Goal: Information Seeking & Learning: Learn about a topic

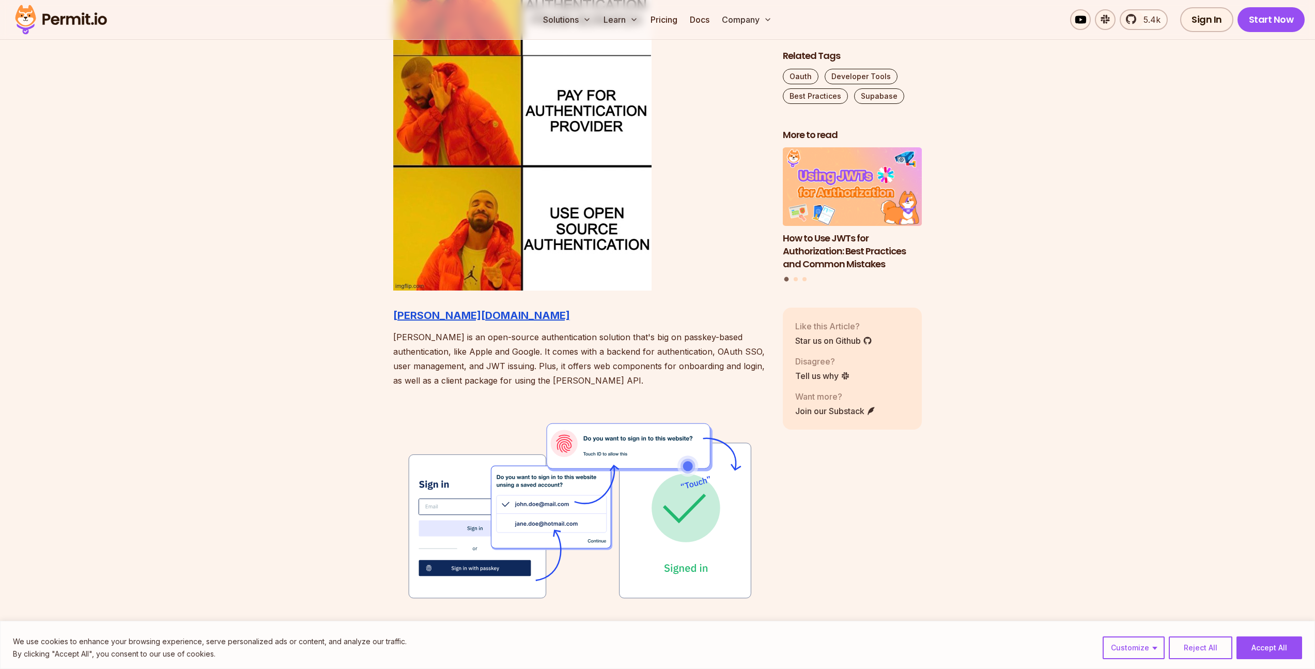
scroll to position [1102, 0]
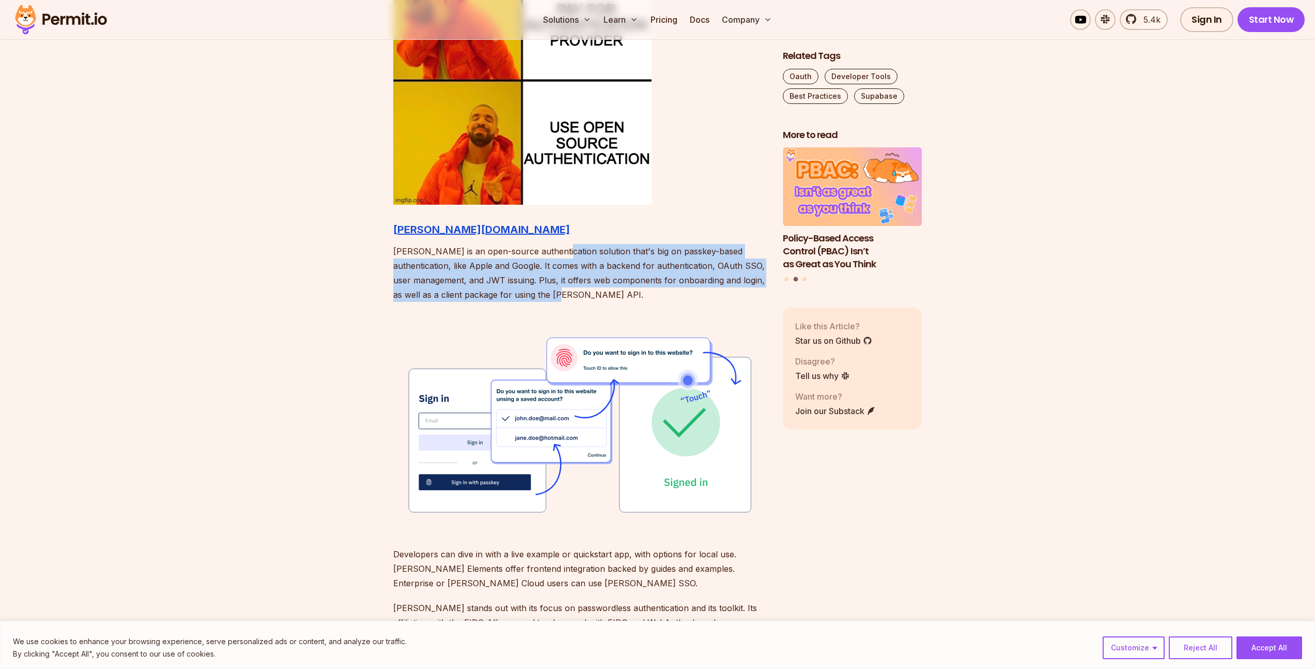
drag, startPoint x: 585, startPoint y: 293, endPoint x: 558, endPoint y: 247, distance: 52.8
click at [558, 247] on p "[PERSON_NAME] is an open-source authentication solution that's big on passkey-b…" at bounding box center [579, 273] width 373 height 58
click at [561, 267] on p "[PERSON_NAME] is an open-source authentication solution that's big on passkey-b…" at bounding box center [579, 273] width 373 height 58
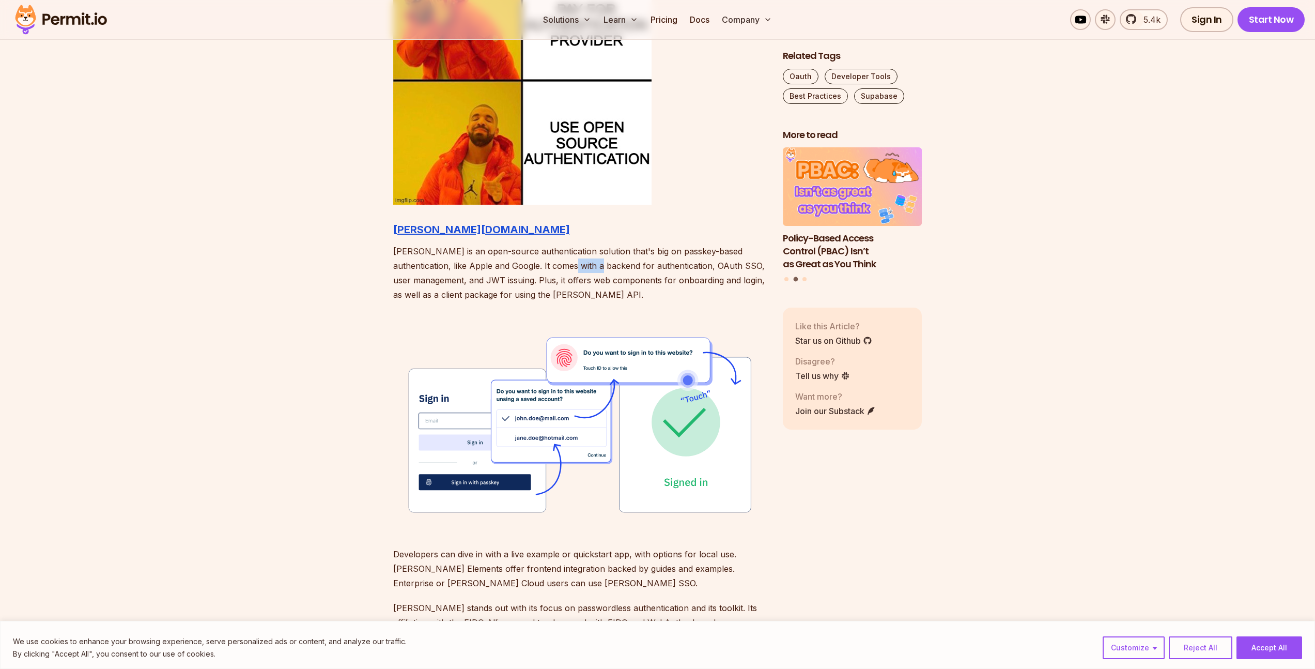
click at [561, 267] on p "[PERSON_NAME] is an open-source authentication solution that's big on passkey-b…" at bounding box center [579, 273] width 373 height 58
click at [546, 269] on p "[PERSON_NAME] is an open-source authentication solution that's big on passkey-b…" at bounding box center [579, 273] width 373 height 58
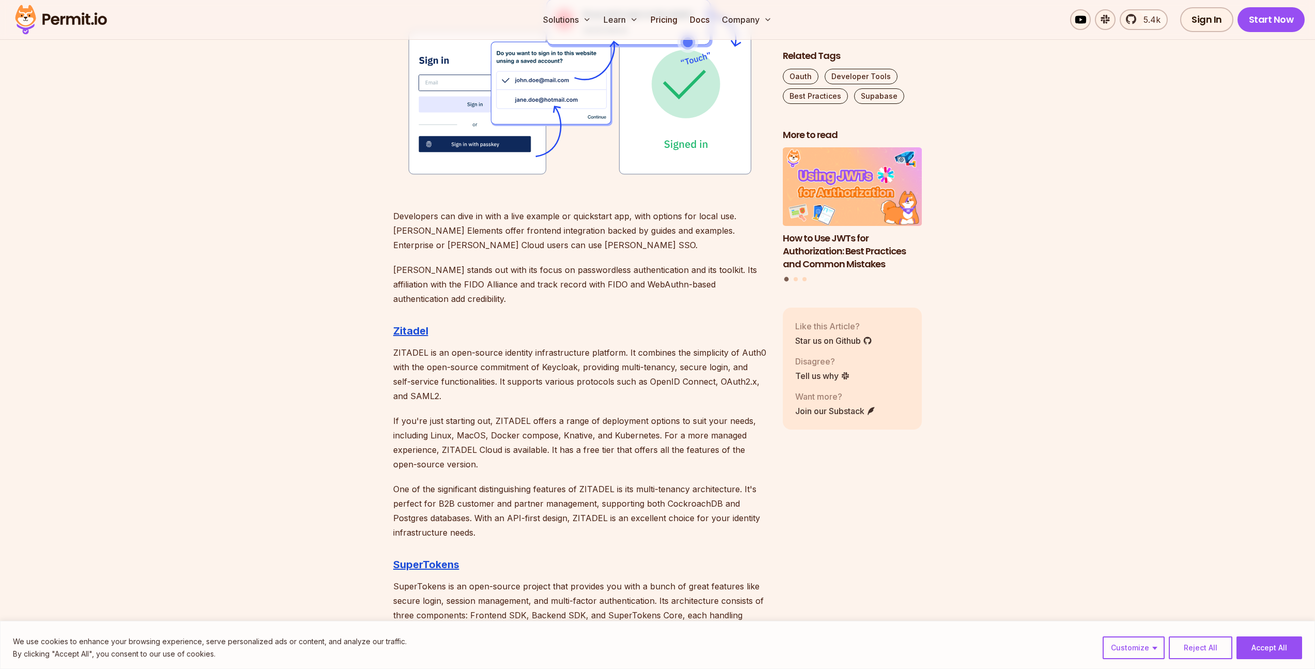
scroll to position [1442, 0]
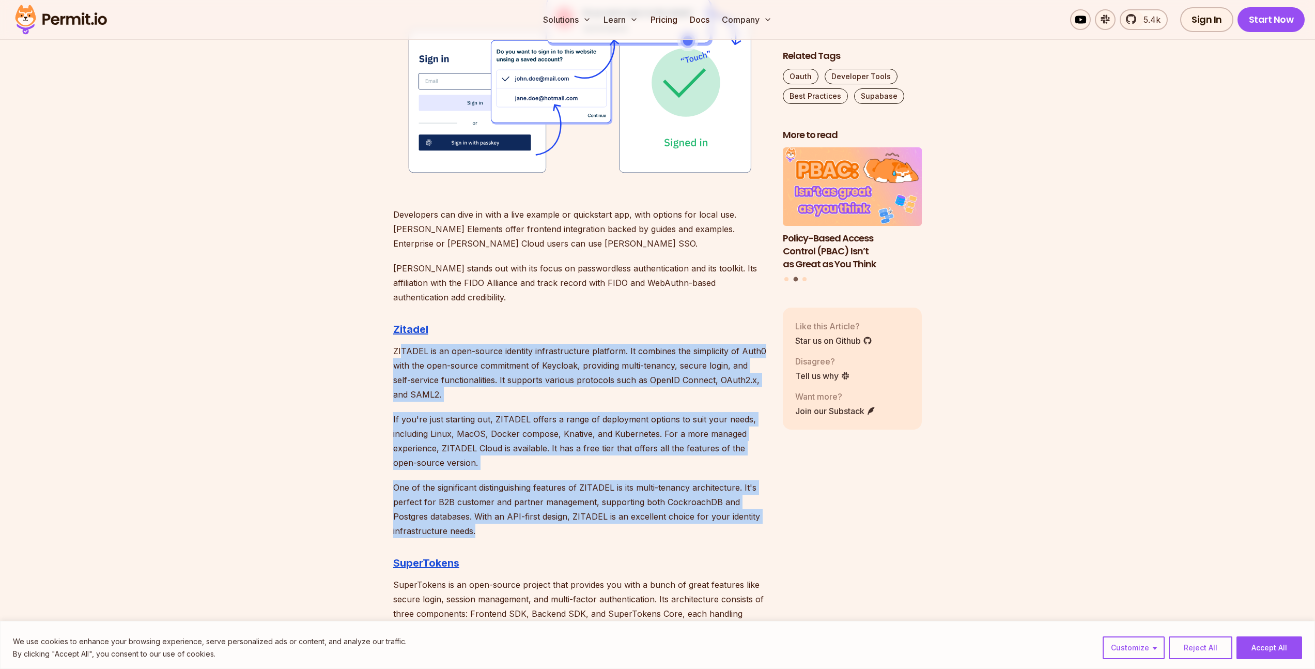
drag, startPoint x: 401, startPoint y: 352, endPoint x: 572, endPoint y: 533, distance: 249.0
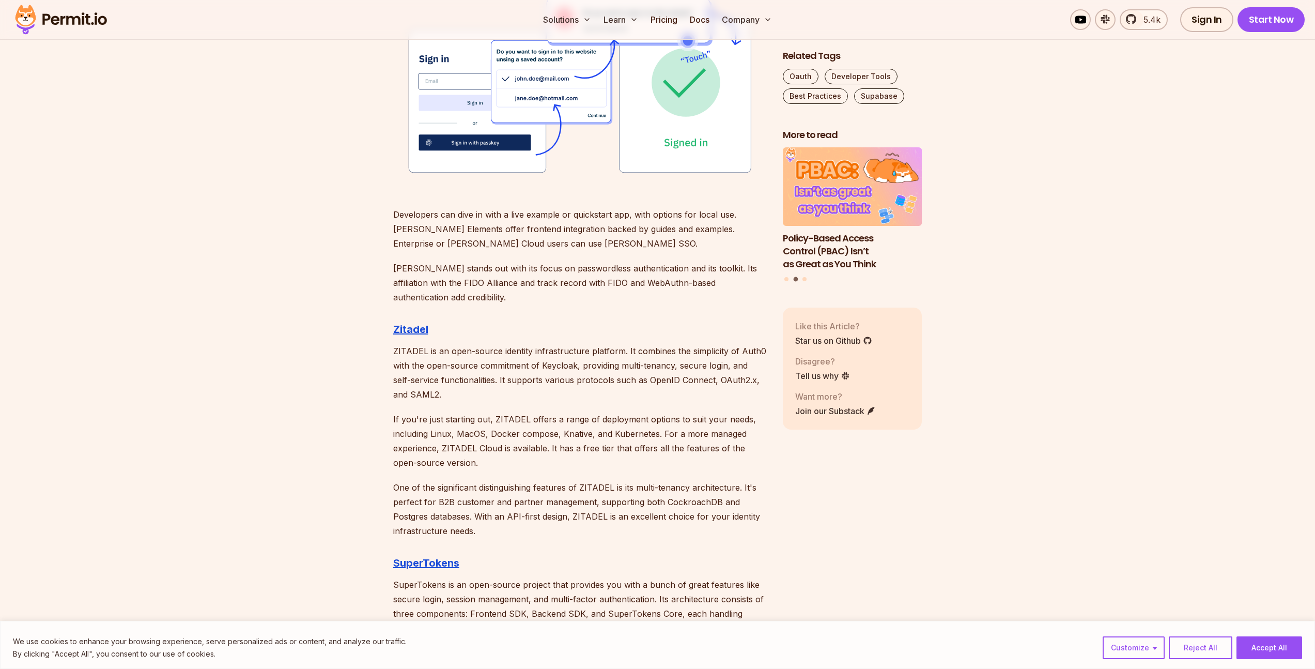
click at [572, 533] on p "One of the significant distinguishing features of ZITADEL is its multi-tenancy …" at bounding box center [579, 509] width 373 height 58
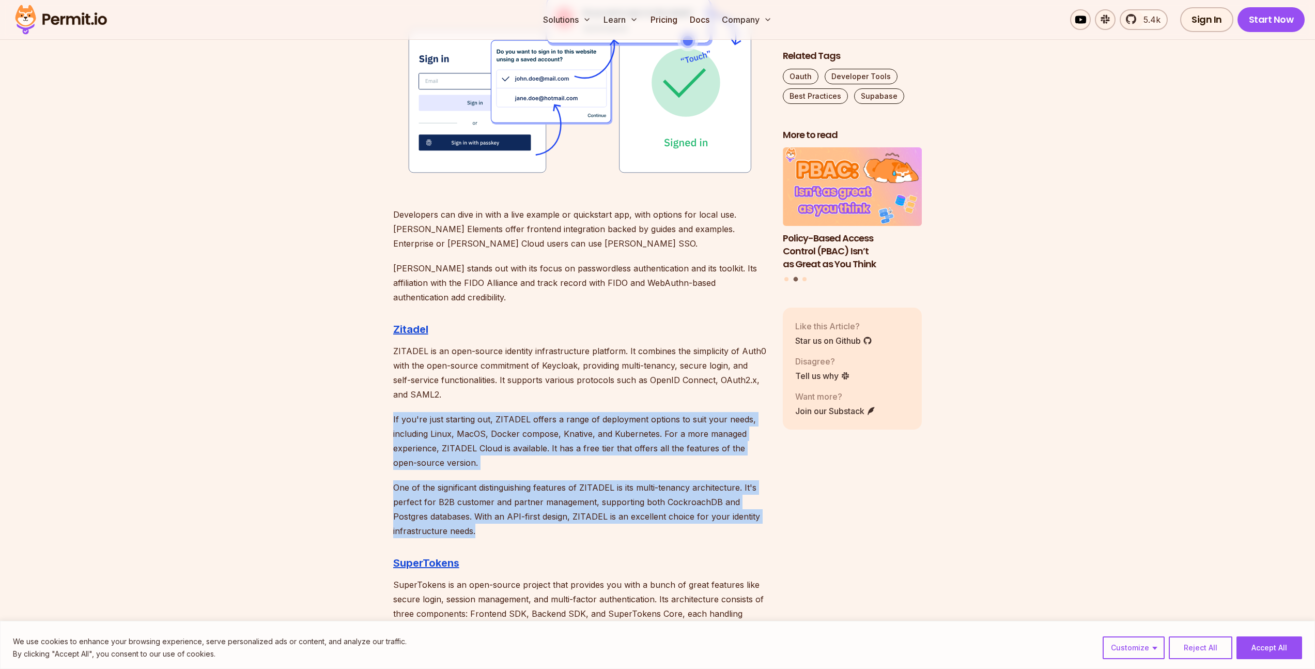
drag, startPoint x: 572, startPoint y: 533, endPoint x: 517, endPoint y: 407, distance: 138.0
drag, startPoint x: 517, startPoint y: 407, endPoint x: 551, endPoint y: 528, distance: 125.7
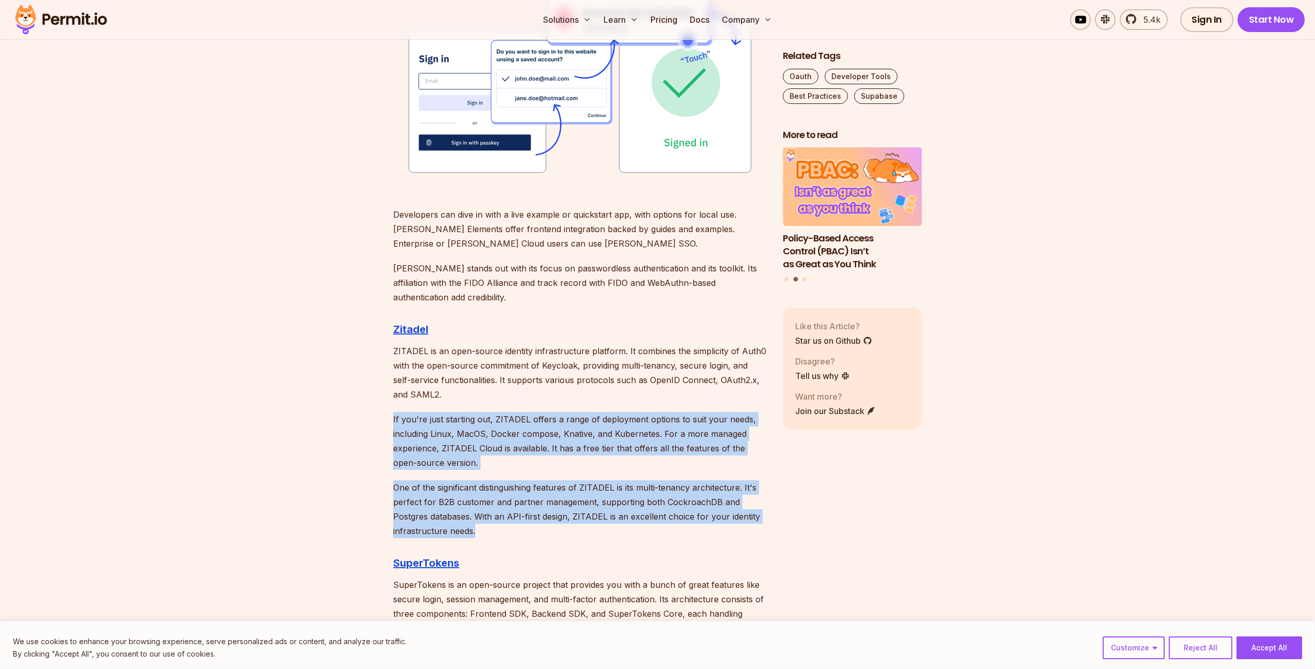
click at [551, 528] on p "One of the significant distinguishing features of ZITADEL is its multi-tenancy …" at bounding box center [579, 509] width 373 height 58
drag, startPoint x: 551, startPoint y: 528, endPoint x: 507, endPoint y: 407, distance: 128.2
drag, startPoint x: 505, startPoint y: 404, endPoint x: 543, endPoint y: 527, distance: 128.5
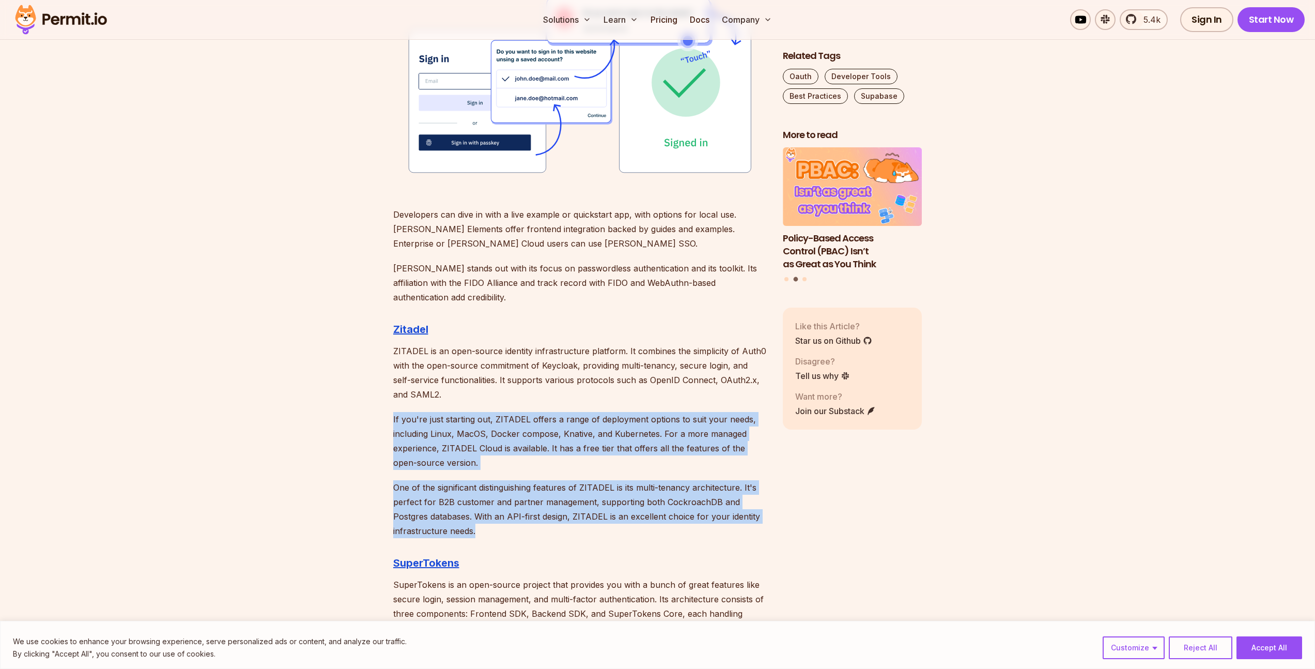
click at [543, 527] on p "One of the significant distinguishing features of ZITADEL is its multi-tenancy …" at bounding box center [579, 509] width 373 height 58
drag, startPoint x: 542, startPoint y: 527, endPoint x: 502, endPoint y: 406, distance: 127.5
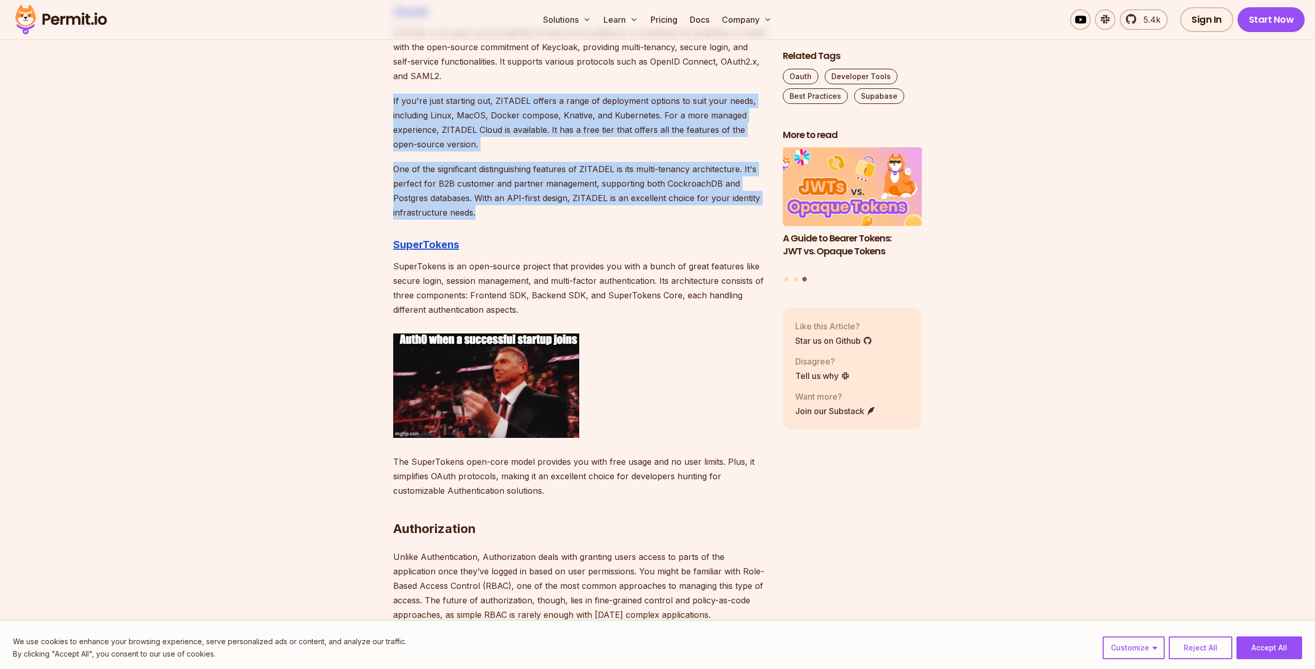
scroll to position [1762, 0]
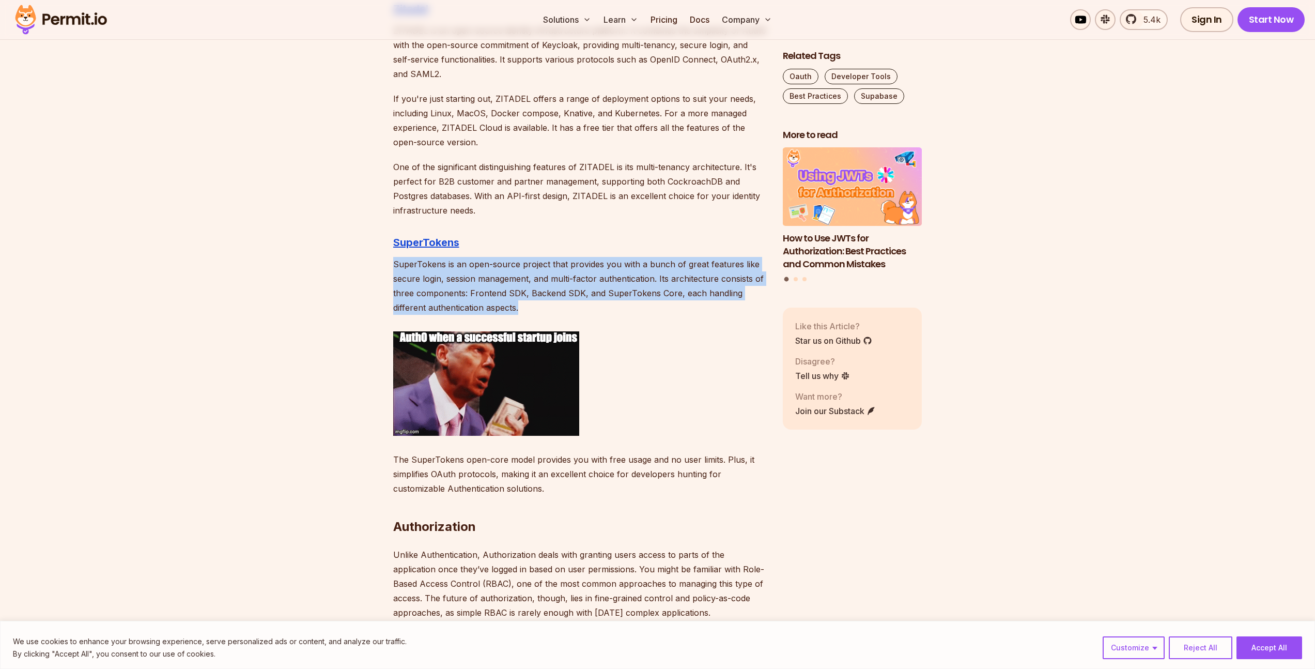
drag, startPoint x: 542, startPoint y: 304, endPoint x: 516, endPoint y: 255, distance: 55.0
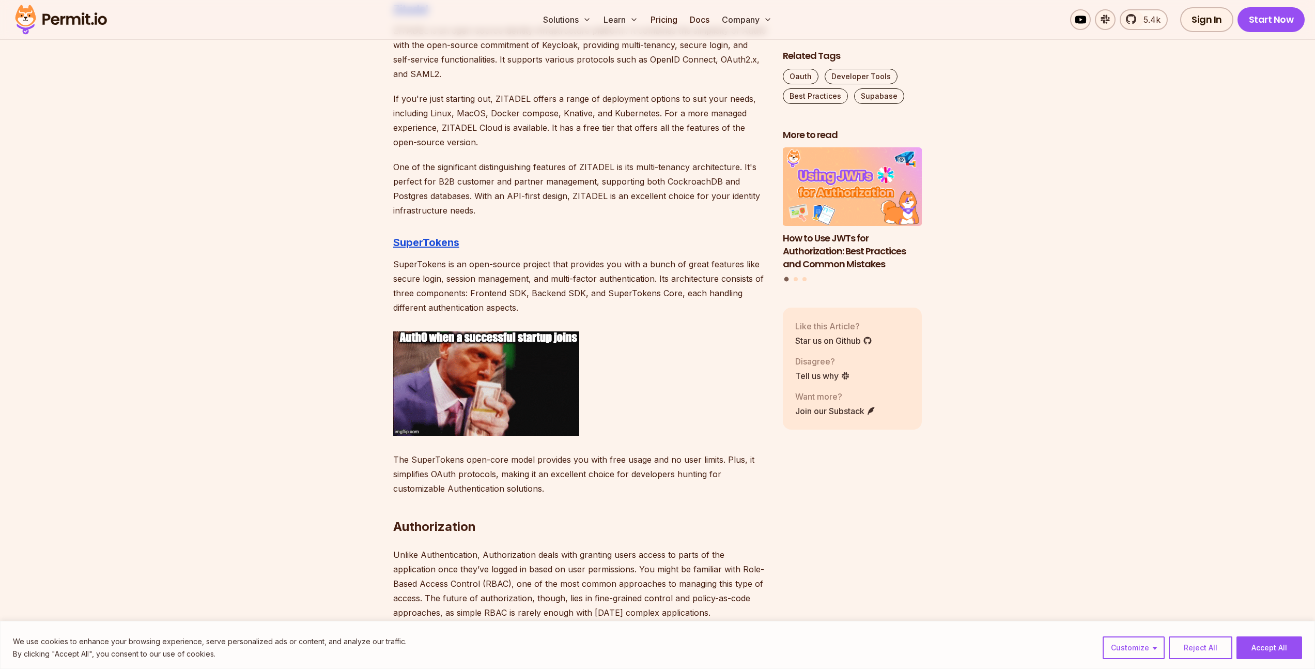
drag, startPoint x: 516, startPoint y: 255, endPoint x: 527, endPoint y: 303, distance: 49.2
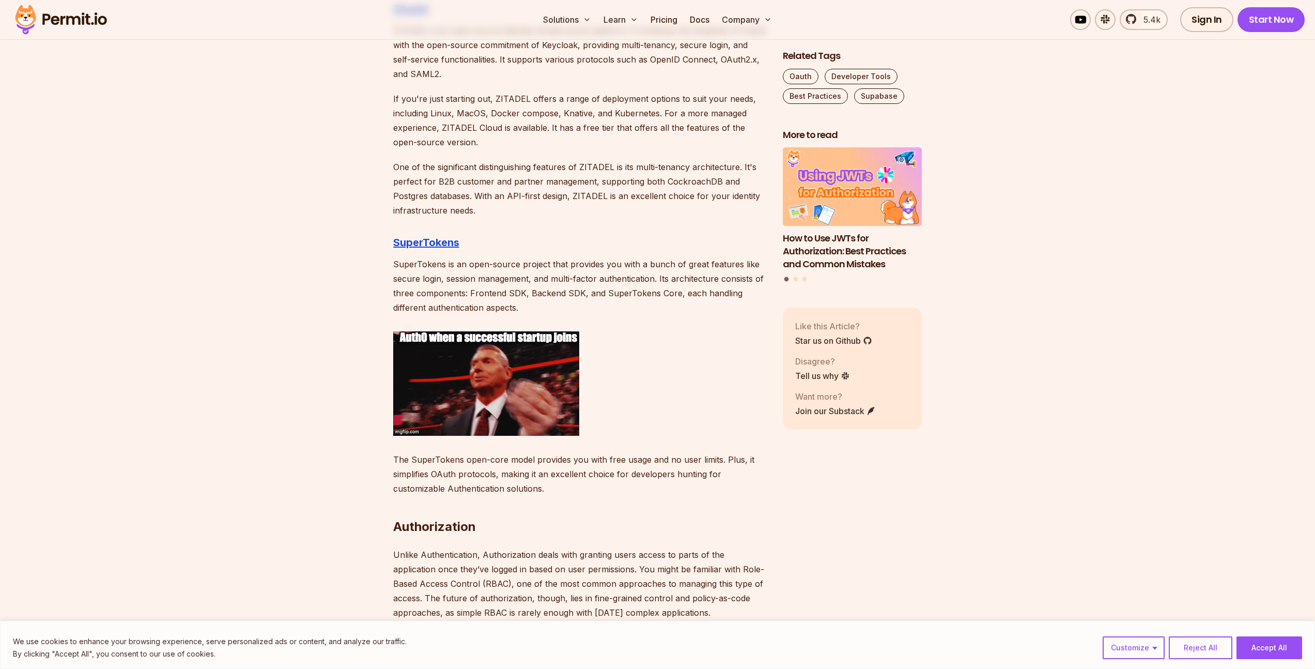
click at [527, 303] on p "SuperTokens is an open-source project that provides you with a bunch of great f…" at bounding box center [579, 286] width 373 height 58
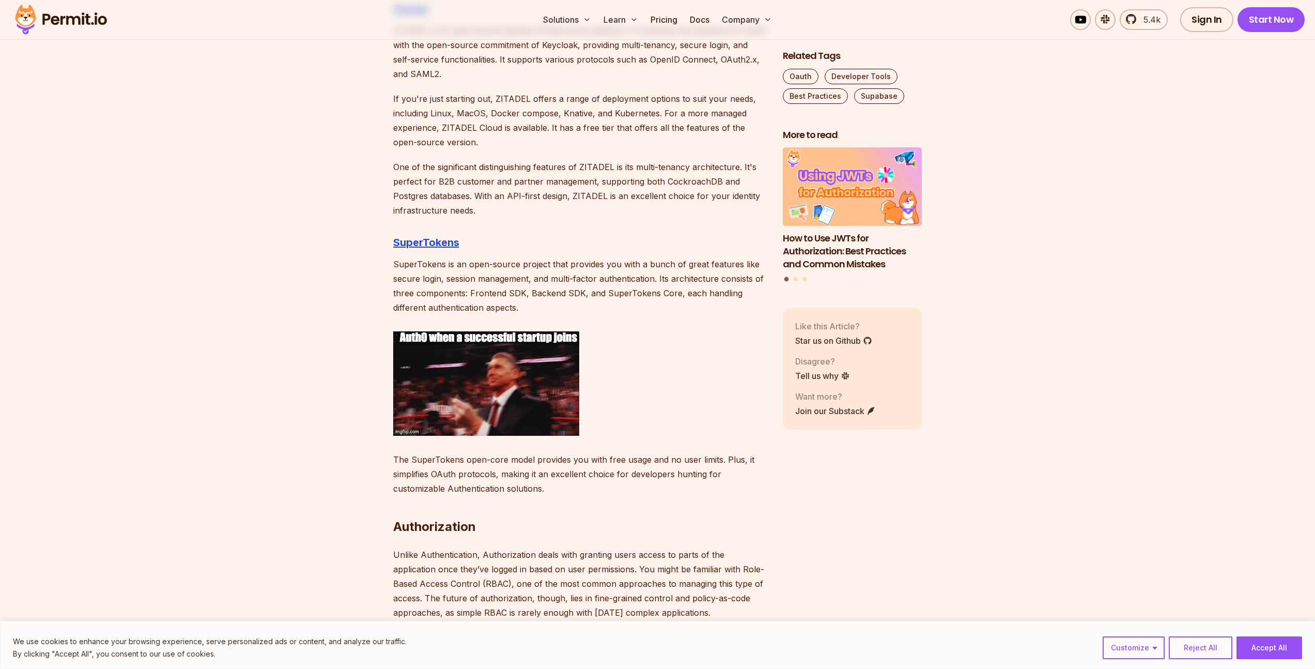
drag, startPoint x: 527, startPoint y: 303, endPoint x: 512, endPoint y: 248, distance: 57.2
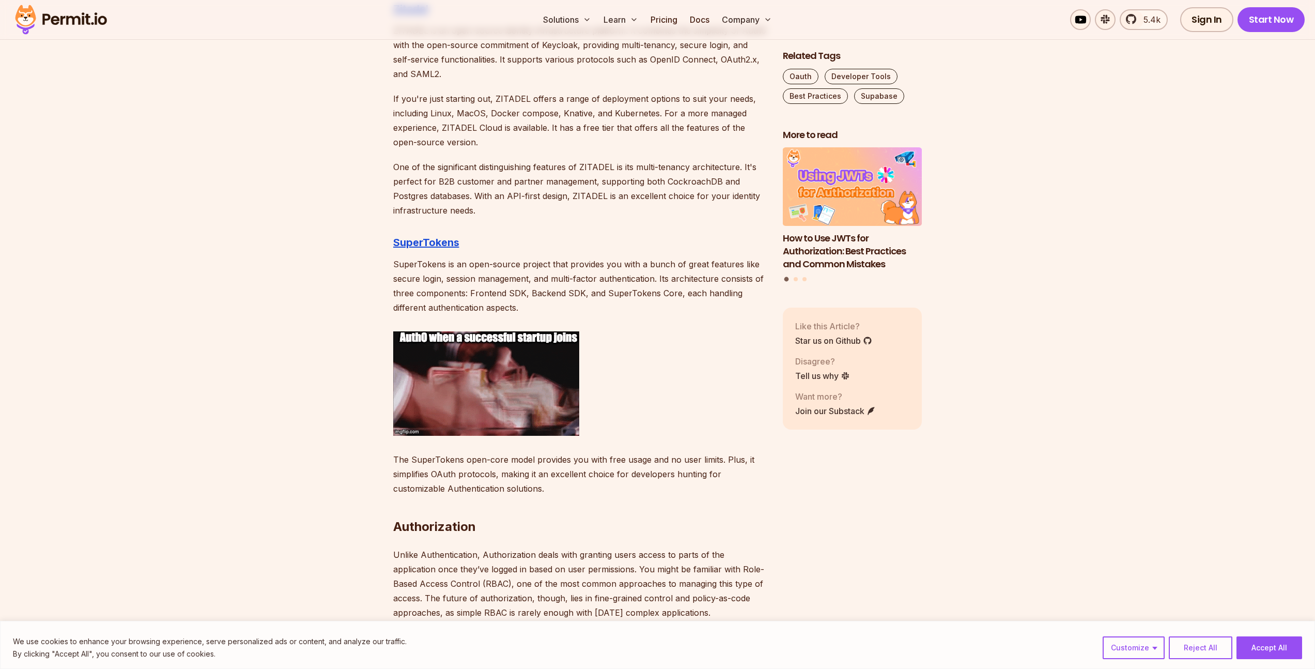
click at [512, 248] on h3 "SuperTokens" at bounding box center [579, 242] width 373 height 17
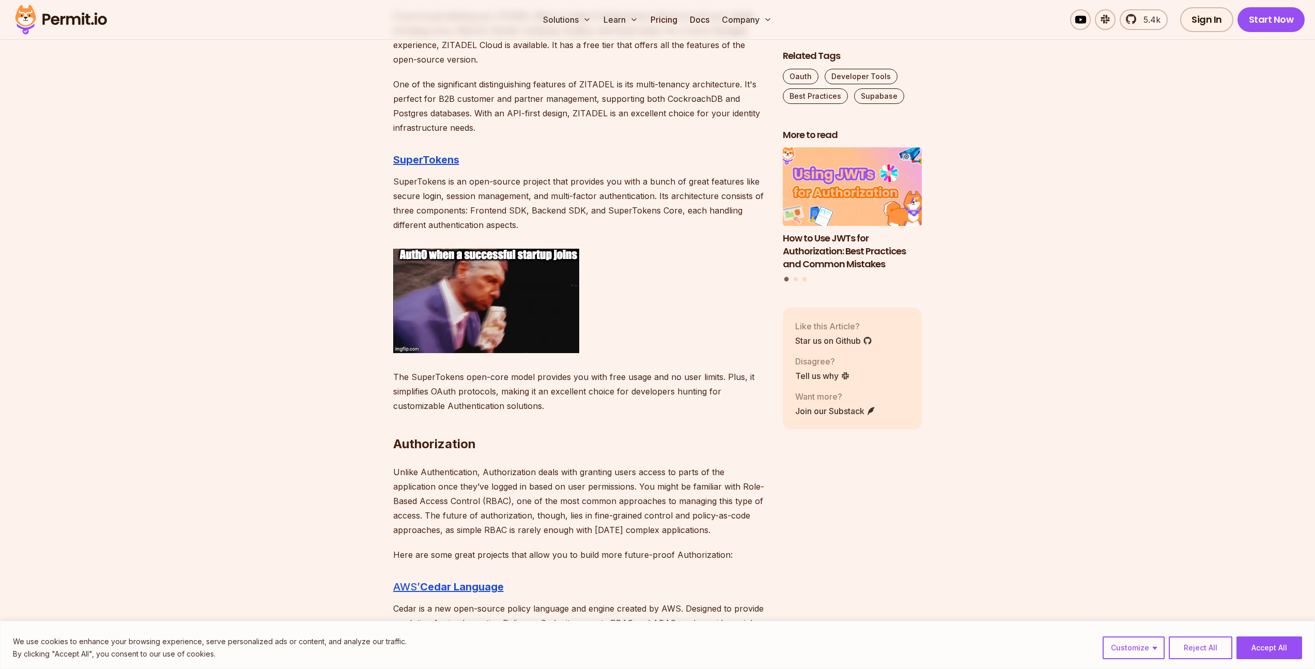
scroll to position [1819, 0]
